Goal: Use online tool/utility: Utilize a website feature to perform a specific function

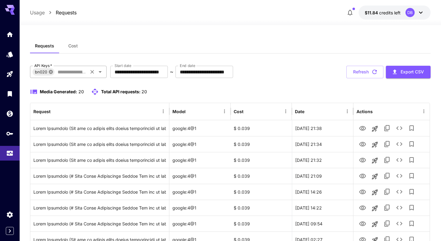
click at [51, 72] on icon at bounding box center [50, 71] width 5 height 5
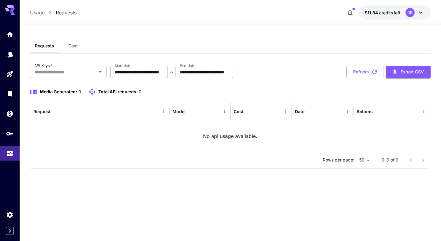
click at [130, 72] on input "**********" at bounding box center [139, 72] width 58 height 12
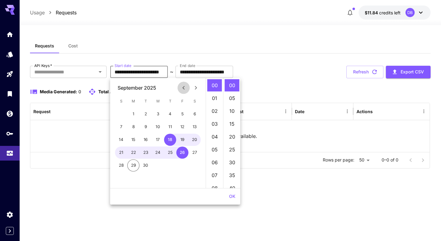
click at [181, 86] on icon "Previous month" at bounding box center [183, 87] width 7 height 7
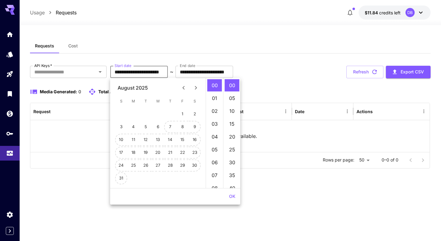
click at [163, 134] on div "13" at bounding box center [158, 140] width 12 height 12
click at [159, 141] on button "13" at bounding box center [158, 140] width 12 height 12
type input "**********"
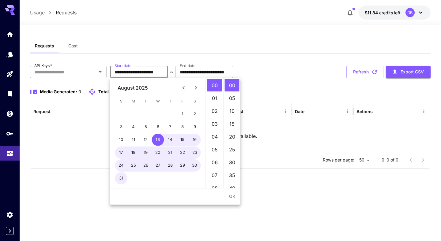
click at [272, 84] on div "**********" at bounding box center [230, 117] width 400 height 103
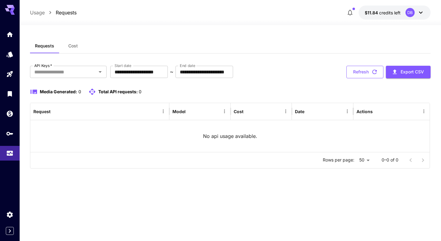
click at [357, 69] on button "Refresh" at bounding box center [364, 72] width 37 height 13
click at [99, 76] on button "Open" at bounding box center [100, 72] width 9 height 9
click at [59, 72] on icon at bounding box center [60, 72] width 4 height 4
click at [97, 71] on icon "Open" at bounding box center [99, 71] width 7 height 7
click at [62, 73] on icon at bounding box center [60, 71] width 5 height 5
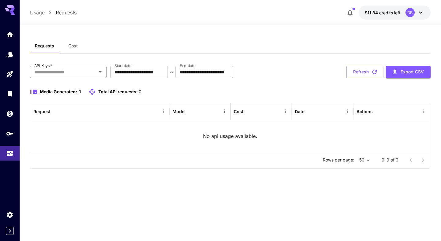
click at [102, 75] on icon "Open" at bounding box center [99, 71] width 7 height 7
click at [60, 73] on icon at bounding box center [60, 72] width 4 height 4
click at [366, 77] on button "Refresh" at bounding box center [364, 72] width 37 height 13
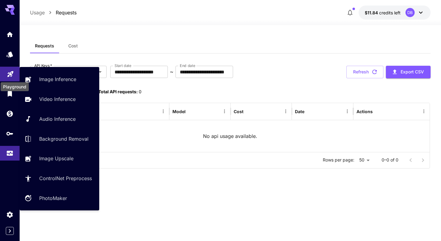
click at [9, 75] on icon "Playground" at bounding box center [10, 72] width 7 height 7
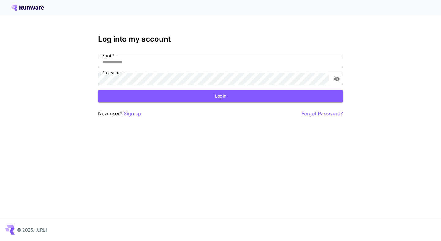
type input "**********"
click at [219, 95] on button "Login" at bounding box center [220, 96] width 245 height 13
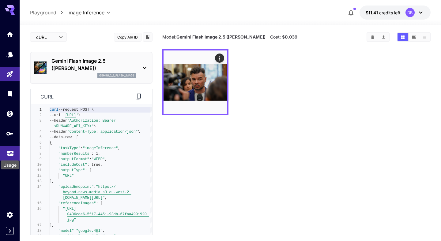
click at [11, 154] on icon "Usage" at bounding box center [10, 152] width 6 height 3
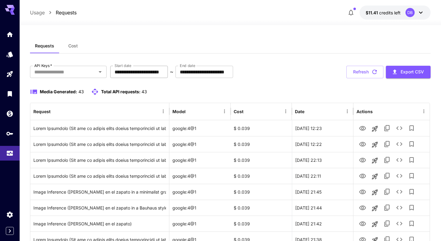
click at [133, 74] on input "**********" at bounding box center [139, 72] width 58 height 12
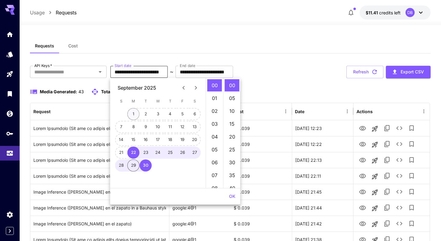
click at [135, 113] on button "1" at bounding box center [133, 114] width 12 height 12
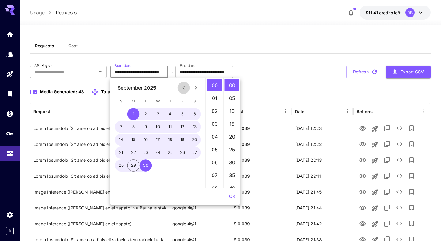
click at [183, 87] on icon "Previous month" at bounding box center [183, 88] width 2 height 4
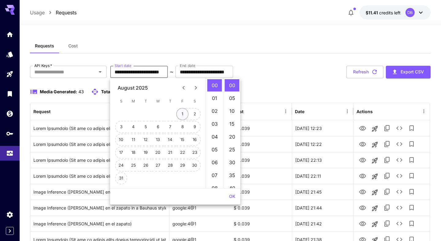
click at [182, 113] on button "1" at bounding box center [182, 114] width 12 height 12
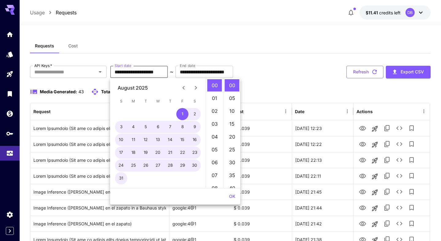
click at [371, 72] on icon "button" at bounding box center [374, 72] width 7 height 7
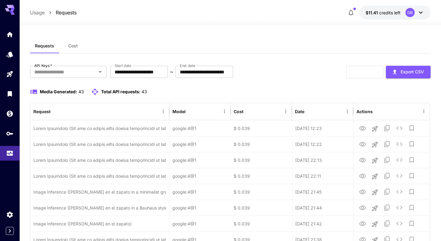
type input "**********"
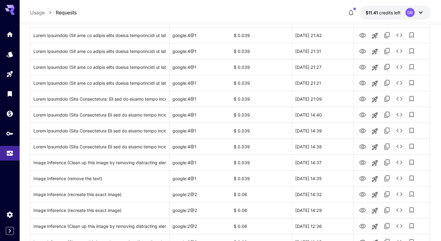
scroll to position [598, 0]
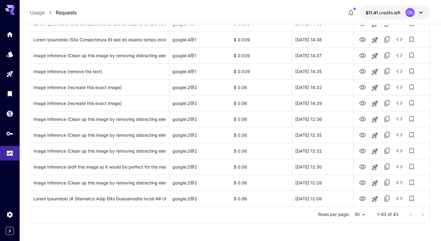
click at [360, 230] on li "100" at bounding box center [360, 228] width 18 height 11
type input "***"
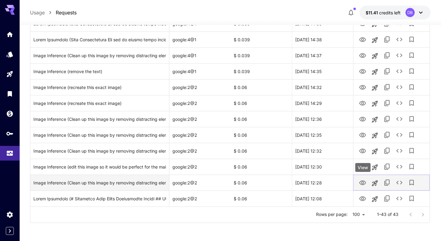
click at [364, 182] on icon "View" at bounding box center [362, 182] width 7 height 7
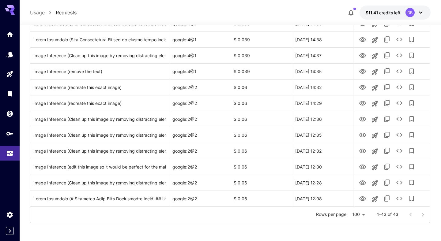
click at [422, 215] on div at bounding box center [416, 215] width 24 height 12
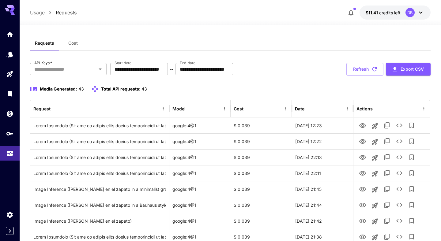
scroll to position [0, 0]
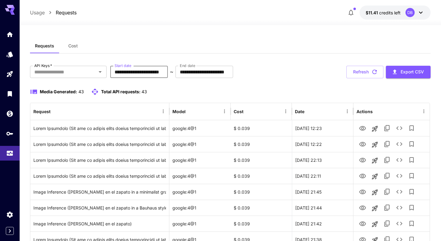
click at [133, 69] on input "**********" at bounding box center [139, 72] width 58 height 12
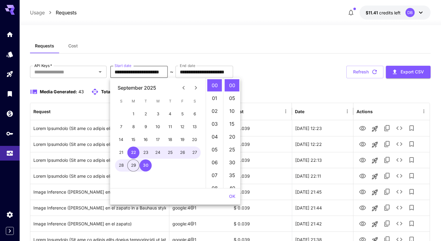
click at [177, 88] on button "Previous month" at bounding box center [183, 88] width 12 height 12
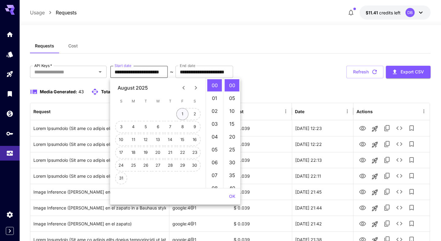
click at [182, 114] on button "1" at bounding box center [182, 114] width 12 height 12
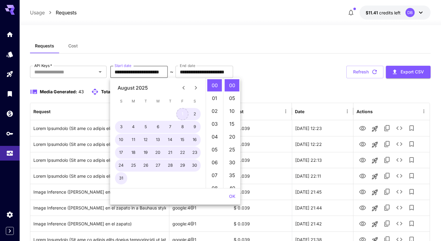
type input "**********"
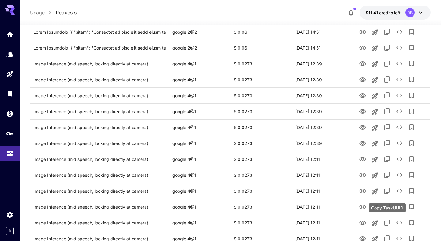
scroll to position [1505, 0]
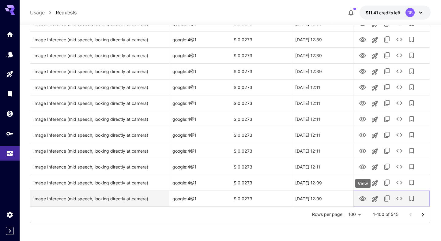
click at [364, 200] on icon "View" at bounding box center [362, 198] width 7 height 5
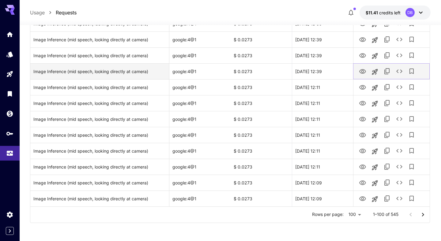
click at [364, 72] on icon "View" at bounding box center [362, 71] width 7 height 7
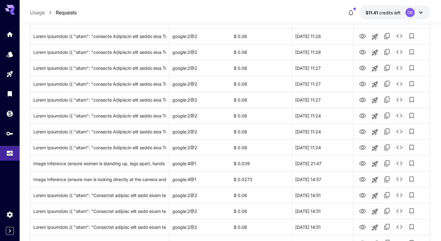
scroll to position [1082, 0]
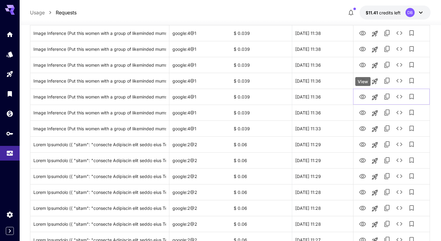
click at [361, 77] on div "View" at bounding box center [362, 81] width 15 height 9
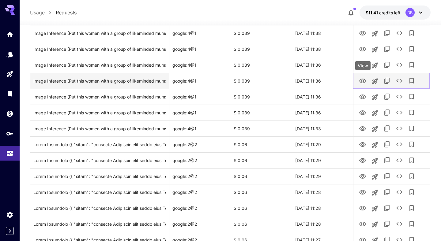
click at [360, 80] on icon "View" at bounding box center [362, 81] width 7 height 5
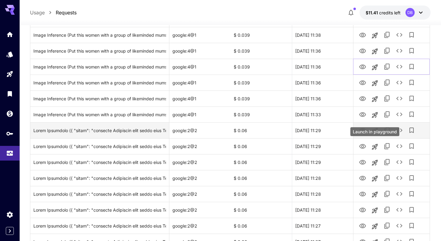
scroll to position [1099, 0]
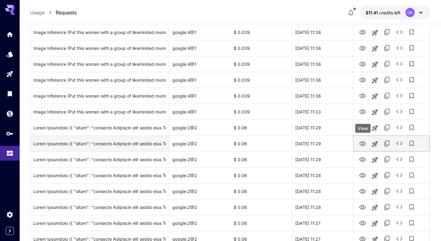
click at [362, 144] on icon "View" at bounding box center [362, 143] width 7 height 5
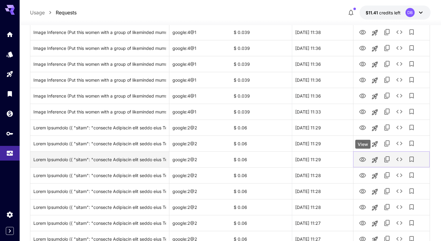
click at [363, 162] on icon "View" at bounding box center [362, 159] width 7 height 7
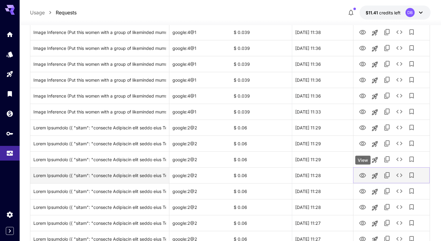
click at [362, 174] on icon "View" at bounding box center [362, 175] width 7 height 5
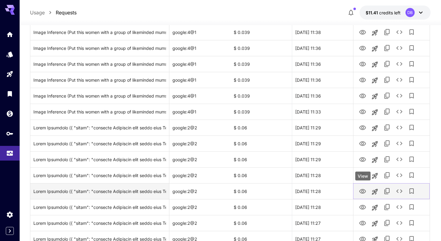
click at [363, 193] on icon "View" at bounding box center [362, 191] width 7 height 7
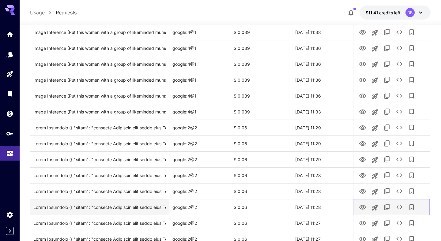
click at [362, 208] on icon "View" at bounding box center [362, 207] width 7 height 5
click at [364, 207] on icon "View" at bounding box center [362, 207] width 7 height 7
click at [375, 207] on icon "Launch in playground" at bounding box center [375, 208] width 6 height 6
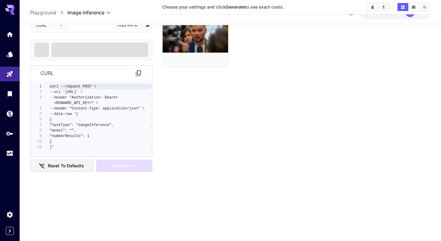
scroll to position [48, 0]
type input "**********"
type input "***"
type input "****"
type input "*"
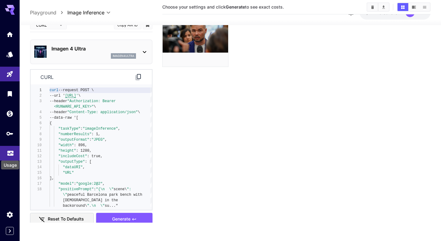
click at [12, 152] on icon "Usage" at bounding box center [10, 150] width 6 height 3
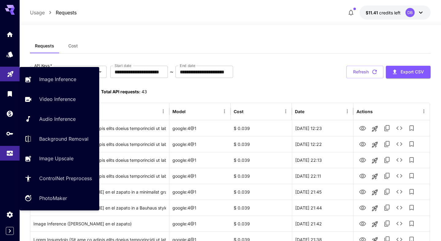
click at [7, 78] on link at bounding box center [10, 74] width 20 height 15
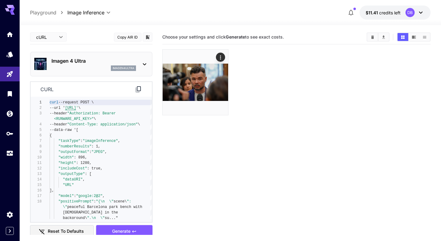
click at [102, 57] on p "Imagen 4 Ultra" at bounding box center [93, 60] width 84 height 7
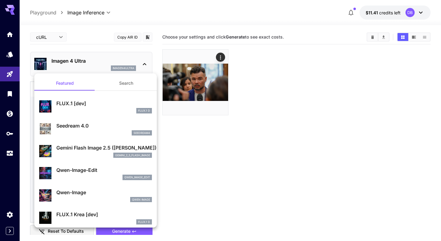
scroll to position [22, 0]
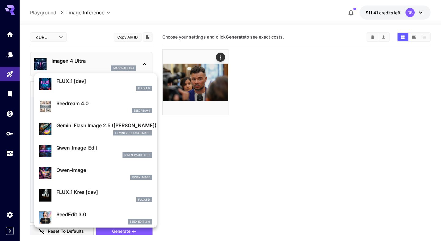
click at [73, 128] on p "Gemini Flash Image 2.5 ([PERSON_NAME])" at bounding box center [103, 125] width 95 height 7
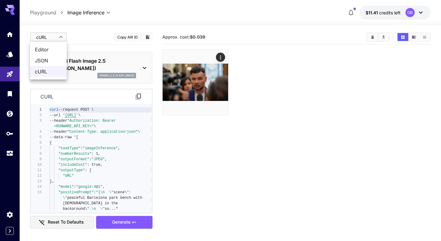
click at [56, 39] on body "**********" at bounding box center [220, 144] width 441 height 289
click at [48, 49] on span "Editor" at bounding box center [48, 49] width 27 height 7
type input "****"
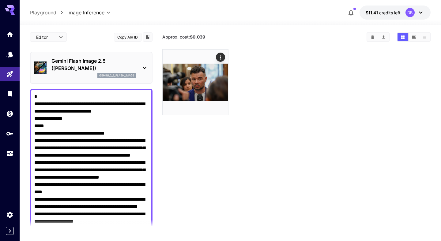
click at [108, 38] on div "Editor **** ​ Copy AIR ID" at bounding box center [91, 37] width 122 height 14
click at [170, 143] on section "Approx. cost: $0.039" at bounding box center [296, 150] width 268 height 241
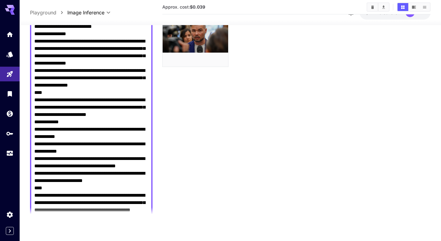
scroll to position [586, 0]
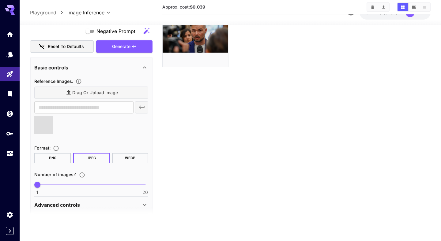
type input "**********"
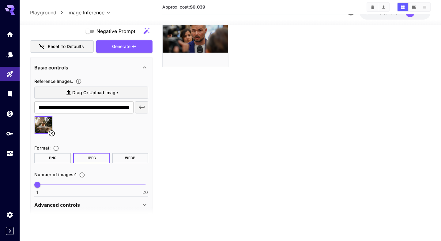
click at [43, 128] on img at bounding box center [44, 126] width 18 height 18
click at [139, 111] on button "button" at bounding box center [141, 108] width 13 height 12
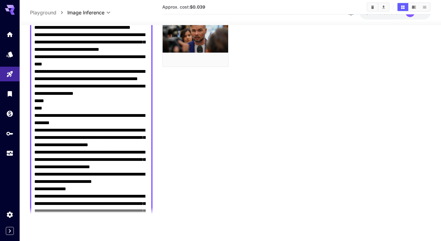
click at [89, 156] on textarea "Negative Prompt" at bounding box center [91, 225] width 114 height 521
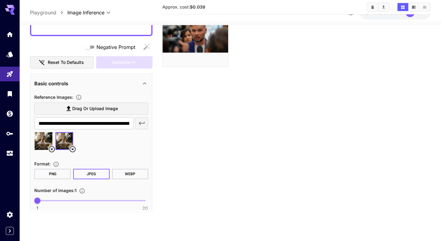
scroll to position [0, 0]
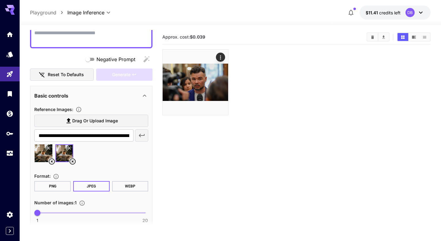
click at [51, 160] on icon at bounding box center [51, 161] width 7 height 7
click at [40, 153] on img at bounding box center [44, 153] width 18 height 18
type input "**********"
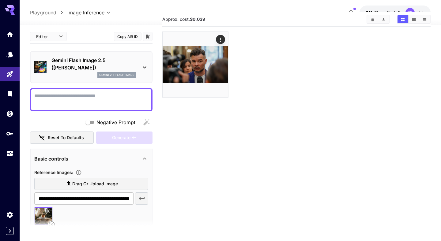
click at [44, 99] on textarea "Negative Prompt" at bounding box center [91, 99] width 114 height 15
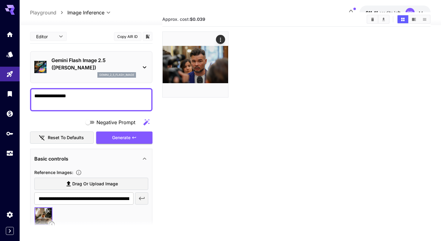
drag, startPoint x: 78, startPoint y: 97, endPoint x: 24, endPoint y: 92, distance: 54.1
click at [24, 92] on section "**********" at bounding box center [230, 139] width 421 height 264
drag, startPoint x: 57, startPoint y: 97, endPoint x: 28, endPoint y: 93, distance: 28.7
click at [28, 93] on section "**********" at bounding box center [230, 139] width 421 height 264
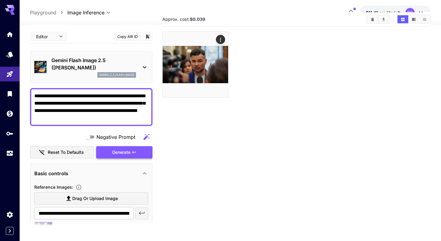
type textarea "**********"
click at [115, 157] on button "Generate" at bounding box center [124, 152] width 56 height 13
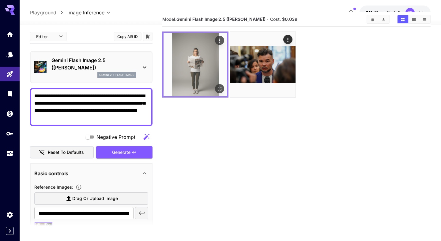
click at [218, 91] on icon "Open in fullscreen" at bounding box center [220, 89] width 6 height 6
click at [221, 89] on icon "Open in fullscreen" at bounding box center [220, 89] width 6 height 6
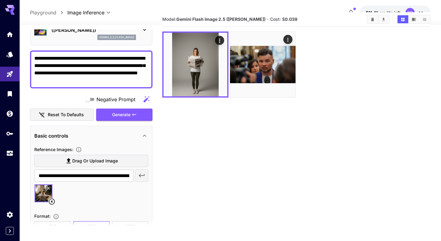
scroll to position [118, 0]
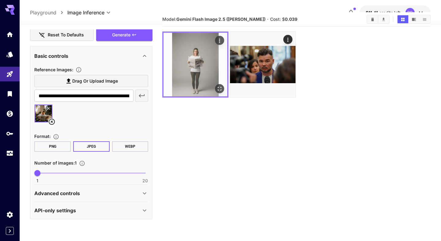
click at [221, 94] on img at bounding box center [195, 65] width 64 height 64
click at [221, 87] on icon "Open in fullscreen" at bounding box center [220, 89] width 6 height 6
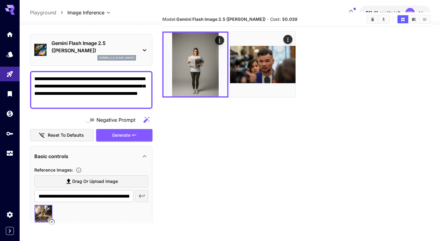
scroll to position [111, 0]
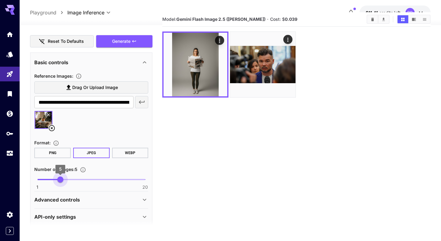
type input "*"
drag, startPoint x: 39, startPoint y: 178, endPoint x: 55, endPoint y: 178, distance: 16.5
click at [55, 178] on span "4" at bounding box center [54, 180] width 6 height 6
click at [125, 42] on span "Generate" at bounding box center [121, 42] width 18 height 8
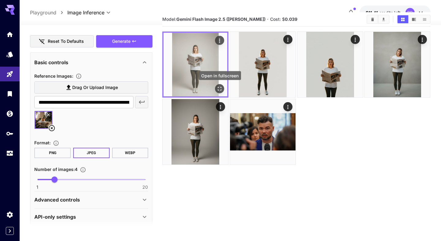
click at [221, 88] on icon "Open in fullscreen" at bounding box center [220, 89] width 6 height 6
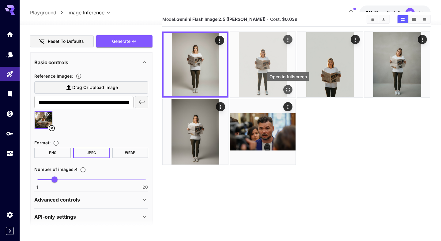
click at [289, 91] on icon "Open in fullscreen" at bounding box center [288, 90] width 4 height 4
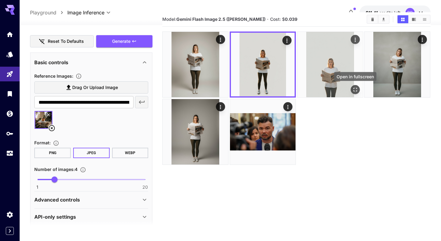
click at [354, 91] on icon "Open in fullscreen" at bounding box center [355, 90] width 6 height 6
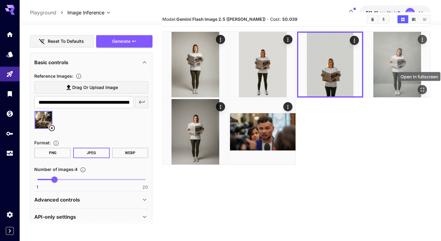
click at [421, 89] on icon "Open in fullscreen" at bounding box center [422, 90] width 6 height 6
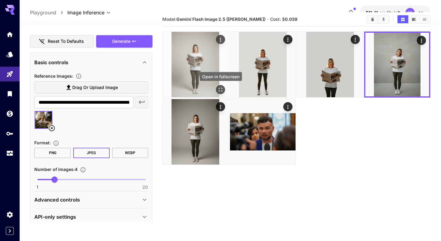
click at [219, 87] on icon "Open in fullscreen" at bounding box center [221, 90] width 6 height 6
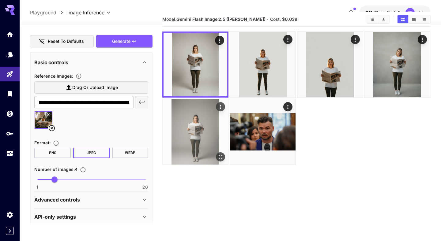
click at [221, 155] on icon "Open in fullscreen" at bounding box center [221, 157] width 4 height 4
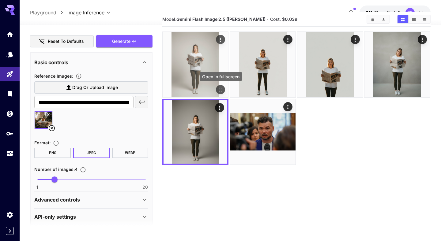
click at [224, 89] on button "Open in fullscreen" at bounding box center [220, 89] width 9 height 9
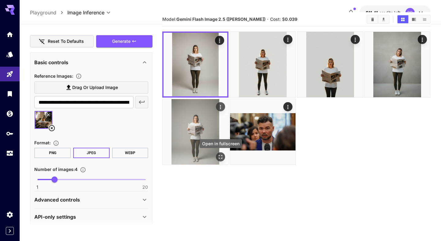
click at [221, 160] on button "Open in fullscreen" at bounding box center [220, 156] width 9 height 9
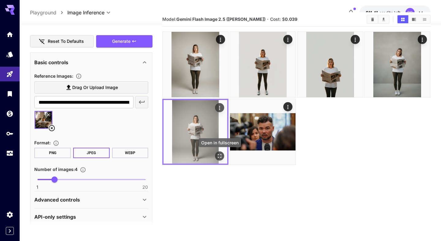
click at [220, 155] on icon "Open in fullscreen" at bounding box center [220, 156] width 6 height 6
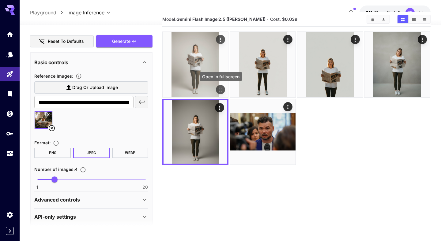
click at [221, 90] on icon "Open in fullscreen" at bounding box center [221, 90] width 6 height 6
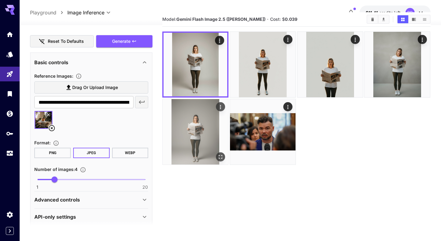
click at [222, 157] on icon "Open in fullscreen" at bounding box center [221, 157] width 6 height 6
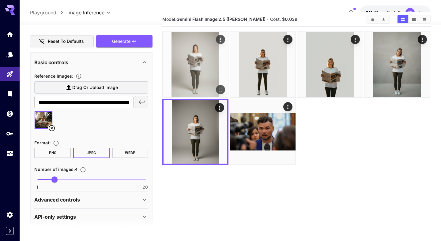
click at [202, 71] on img at bounding box center [194, 64] width 65 height 65
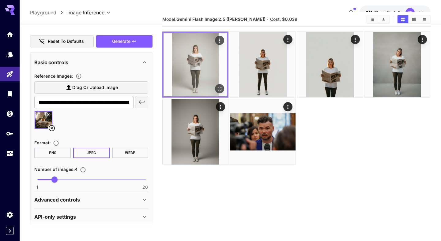
click at [220, 40] on icon "Actions" at bounding box center [220, 41] width 6 height 6
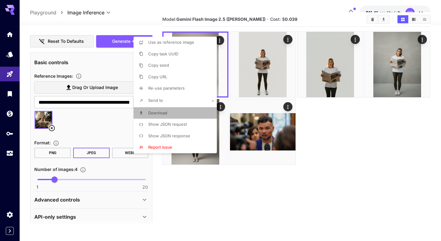
click at [167, 110] on li "Download" at bounding box center [176, 113] width 87 height 12
